Goal: Transaction & Acquisition: Purchase product/service

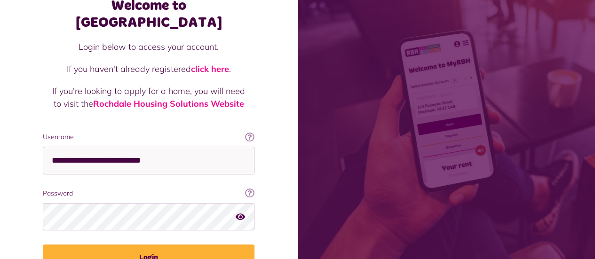
scroll to position [59, 0]
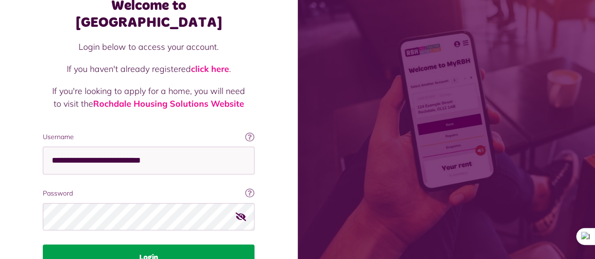
click at [171, 244] on button "Login" at bounding box center [149, 257] width 212 height 26
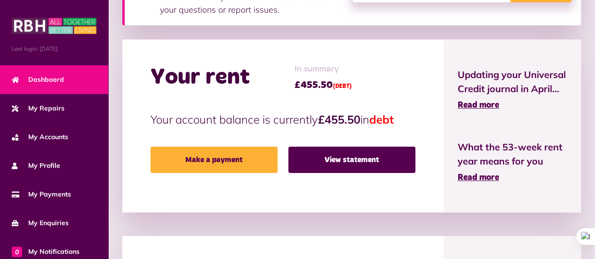
scroll to position [199, 0]
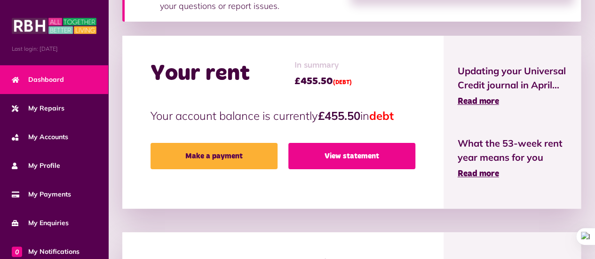
click at [393, 158] on link "View statement" at bounding box center [351, 156] width 127 height 26
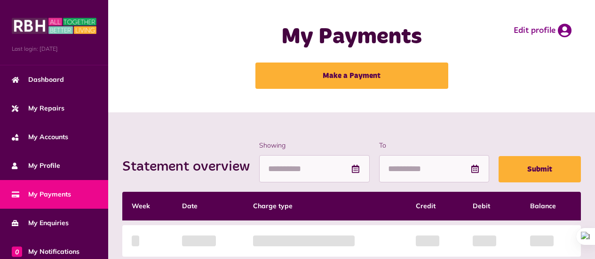
scroll to position [178, 0]
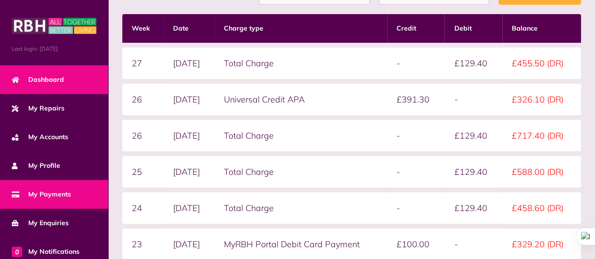
click at [63, 81] on span "Dashboard" at bounding box center [38, 80] width 52 height 10
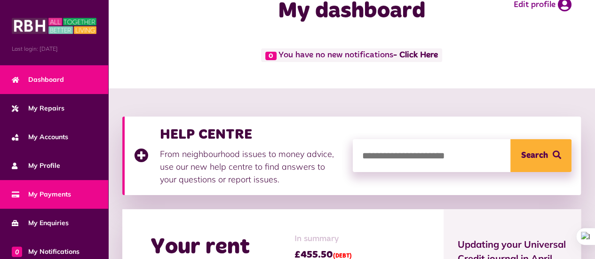
scroll to position [26, 0]
click at [59, 193] on span "My Payments" at bounding box center [41, 194] width 59 height 10
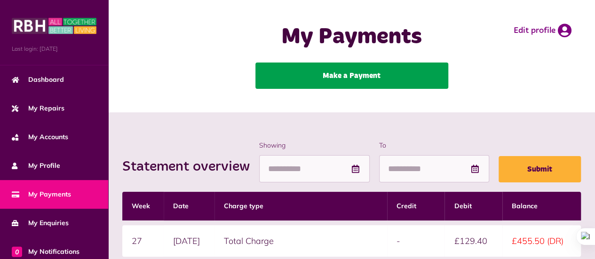
click at [401, 78] on link "Make a Payment" at bounding box center [351, 76] width 193 height 26
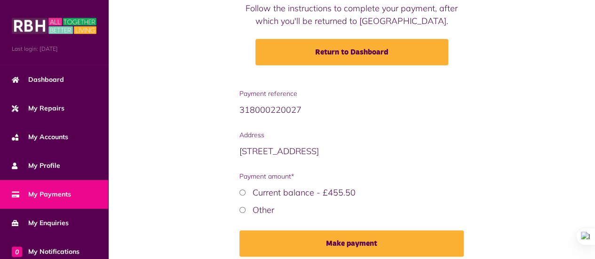
scroll to position [117, 0]
